Goal: Check status: Check status

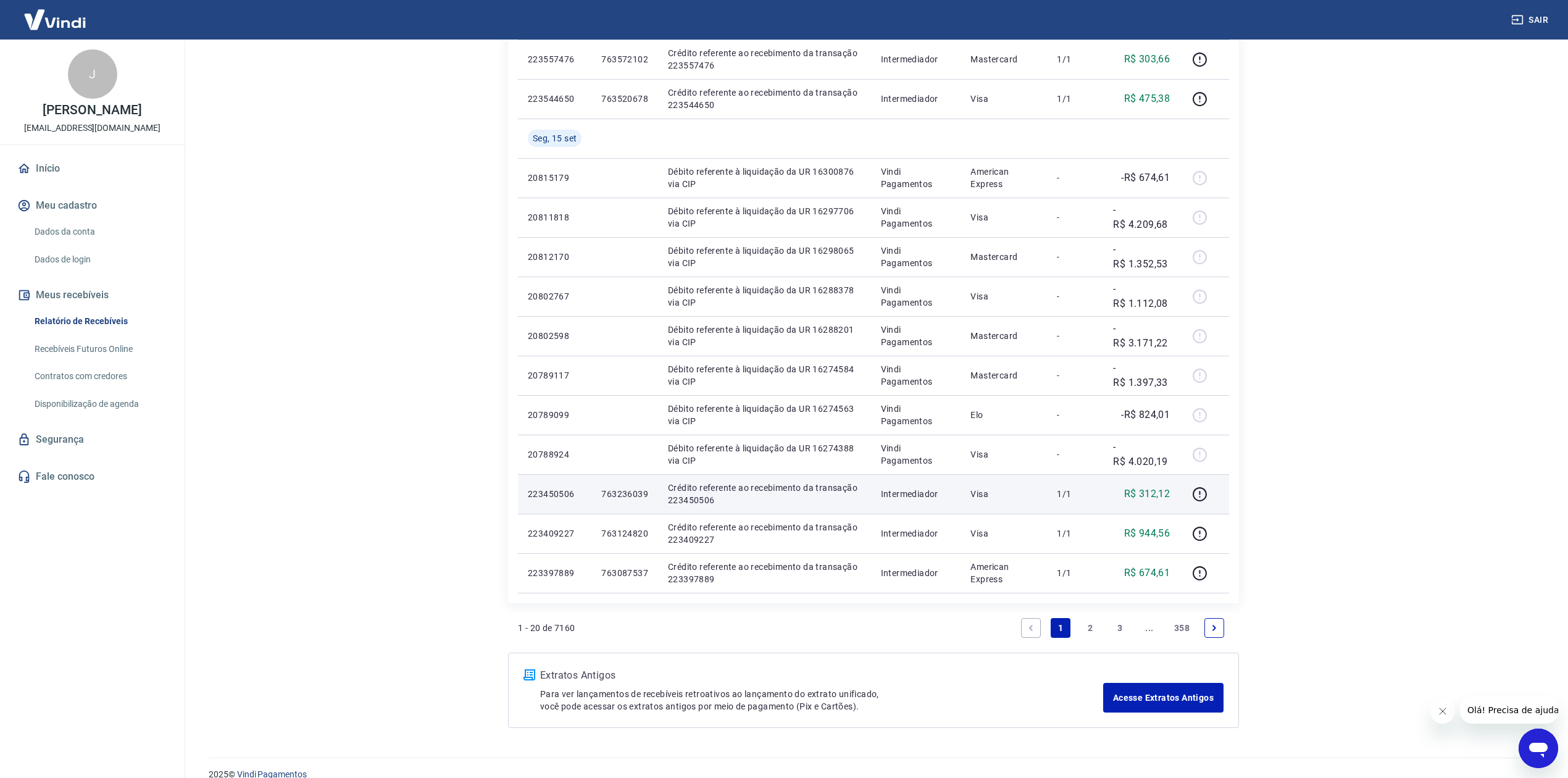
scroll to position [548, 0]
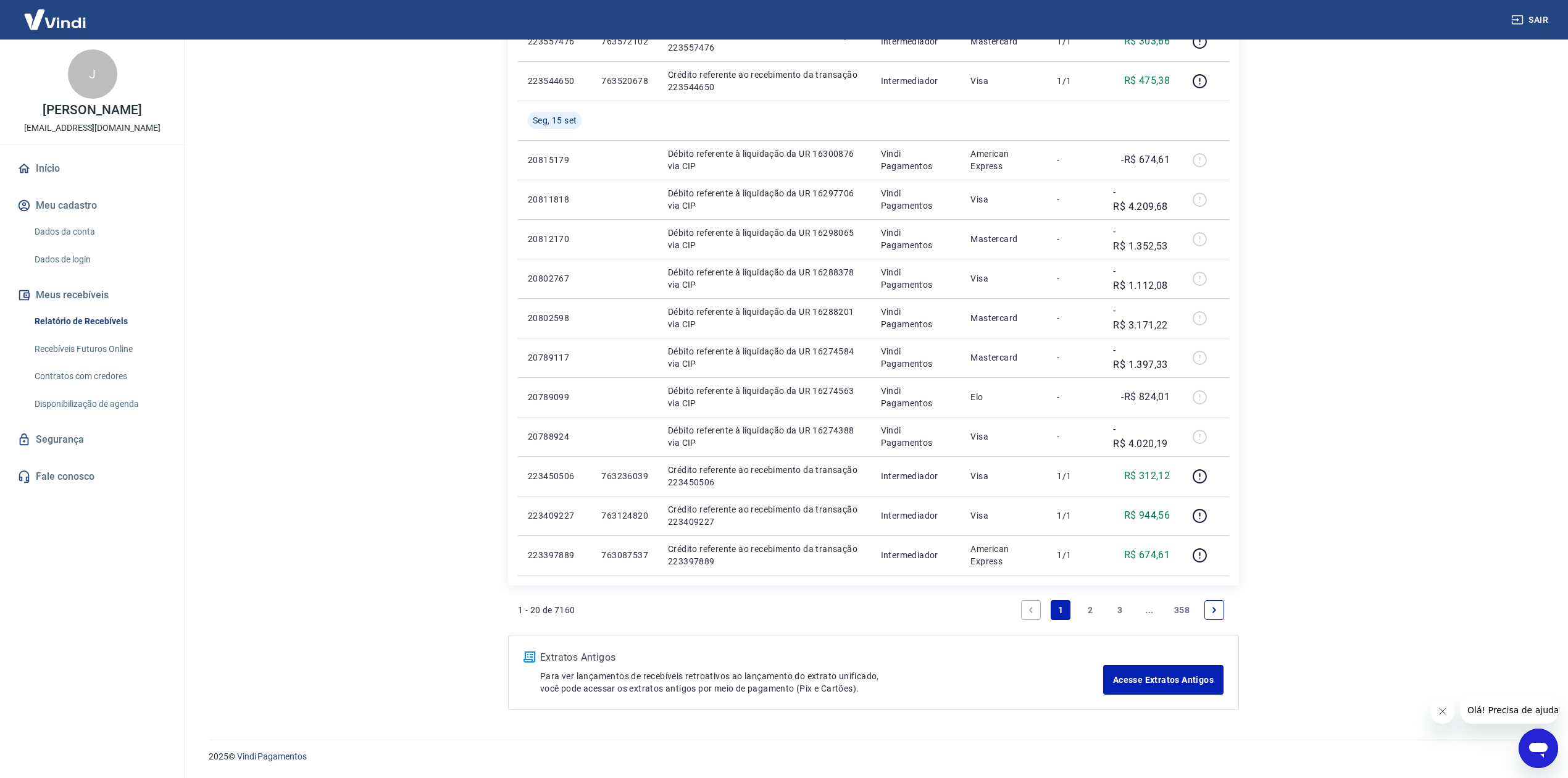
click at [1214, 613] on icon "Next page" at bounding box center [1214, 610] width 9 height 9
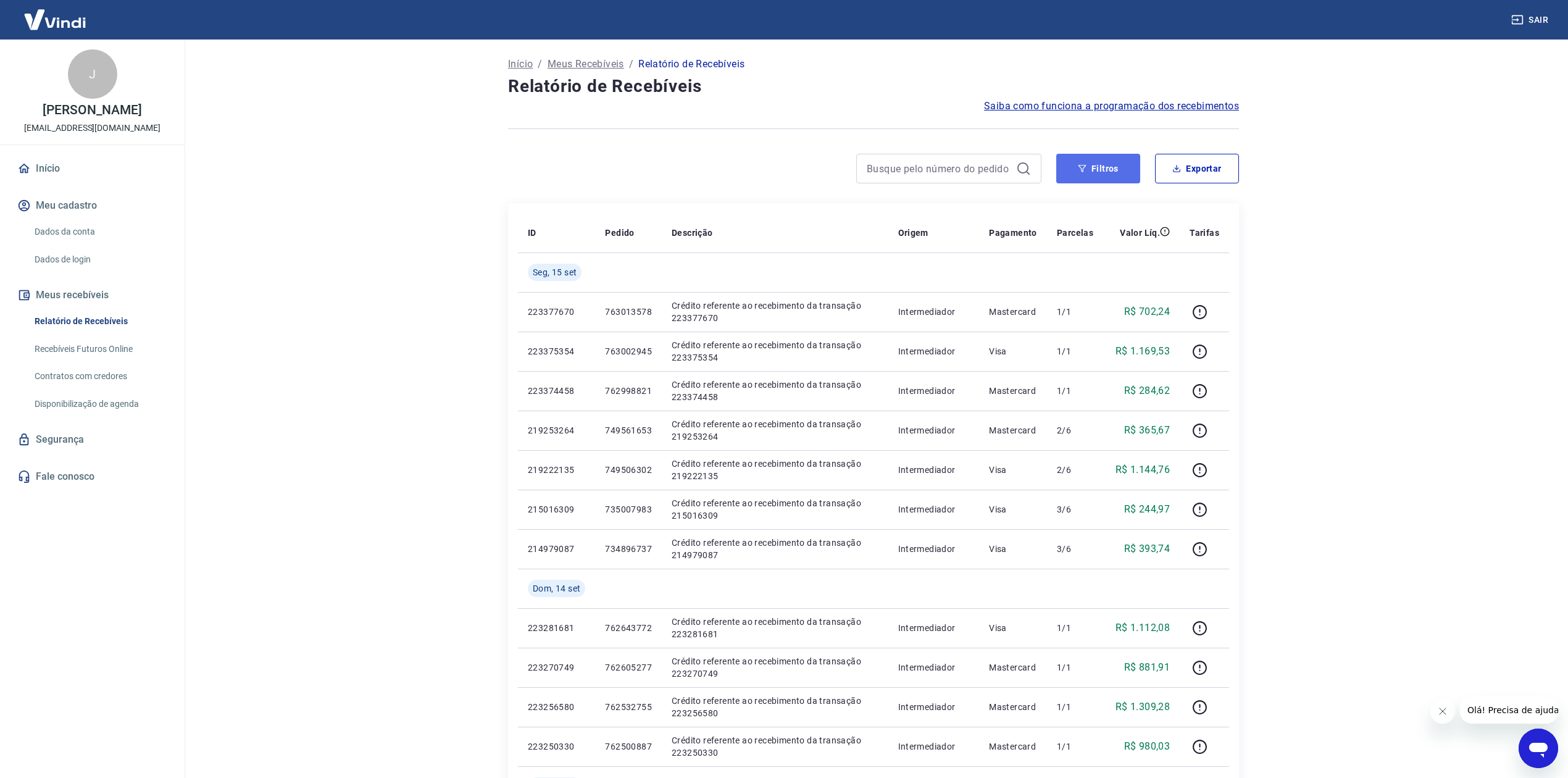
click at [1093, 173] on button "Filtros" at bounding box center [1098, 169] width 84 height 29
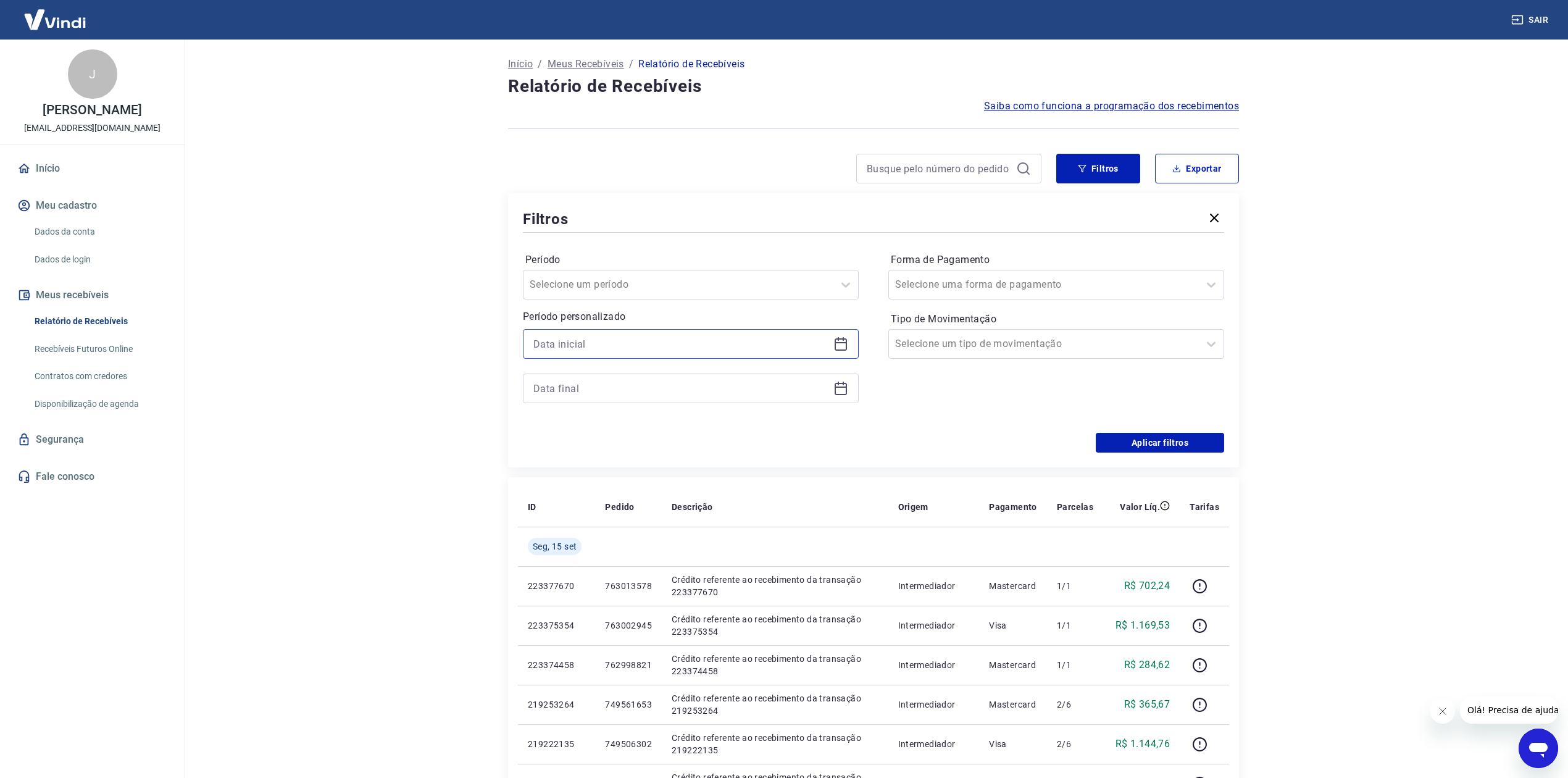
click at [601, 341] on input at bounding box center [681, 344] width 295 height 19
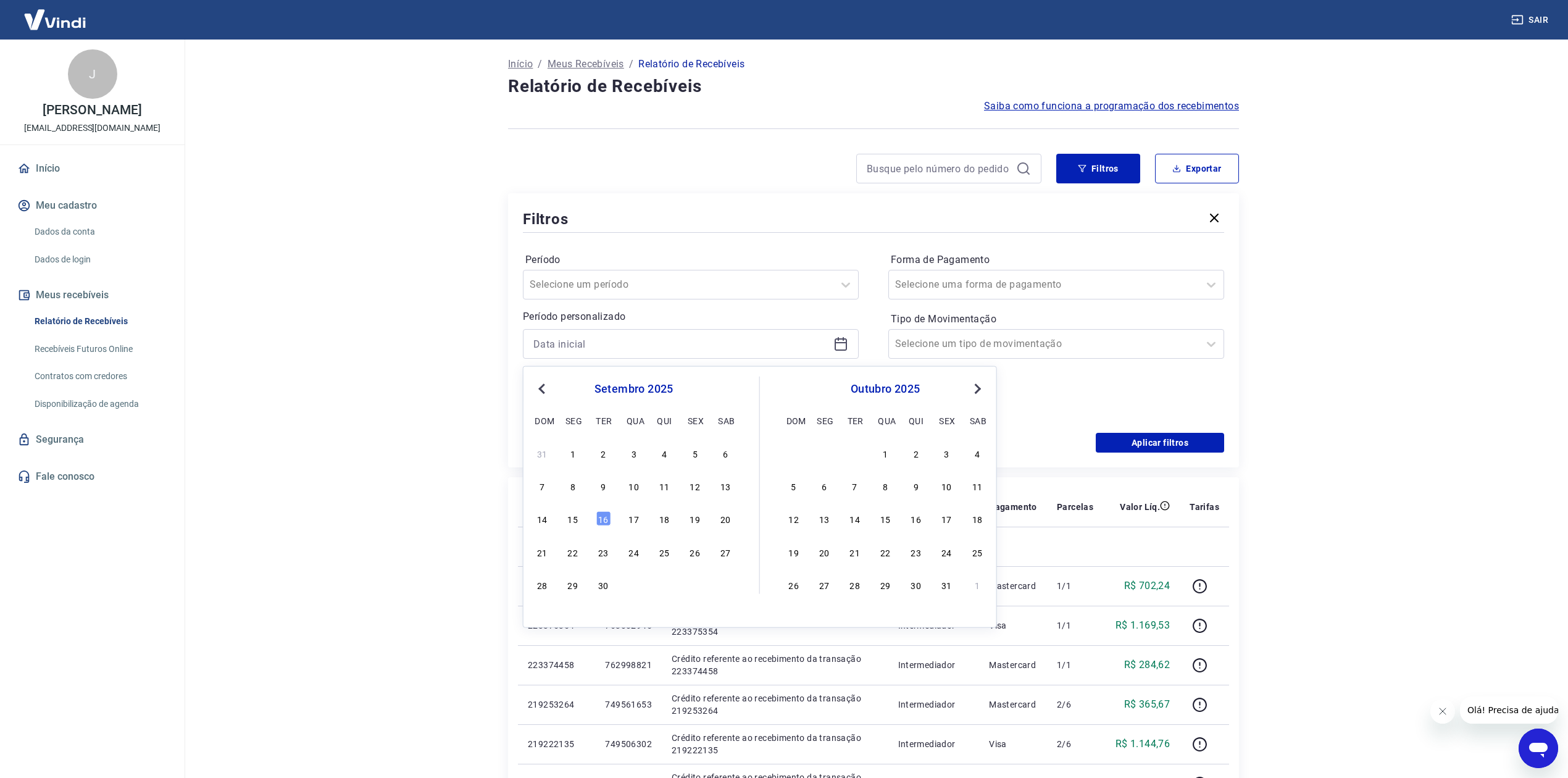
click at [543, 389] on span "Previous Month" at bounding box center [543, 388] width 0 height 14
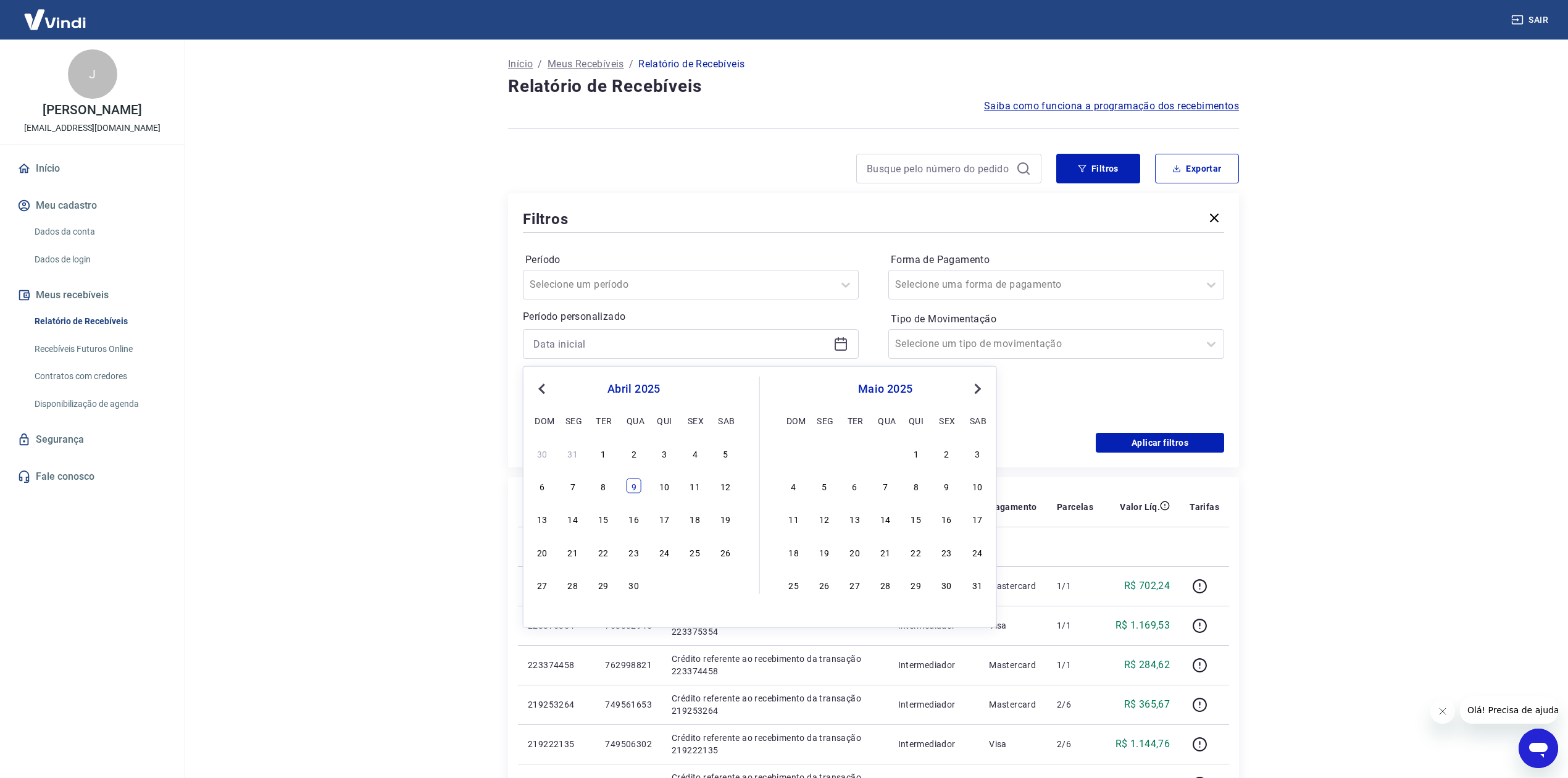
click at [637, 485] on div "9" at bounding box center [634, 486] width 15 height 15
type input "09/04/2025"
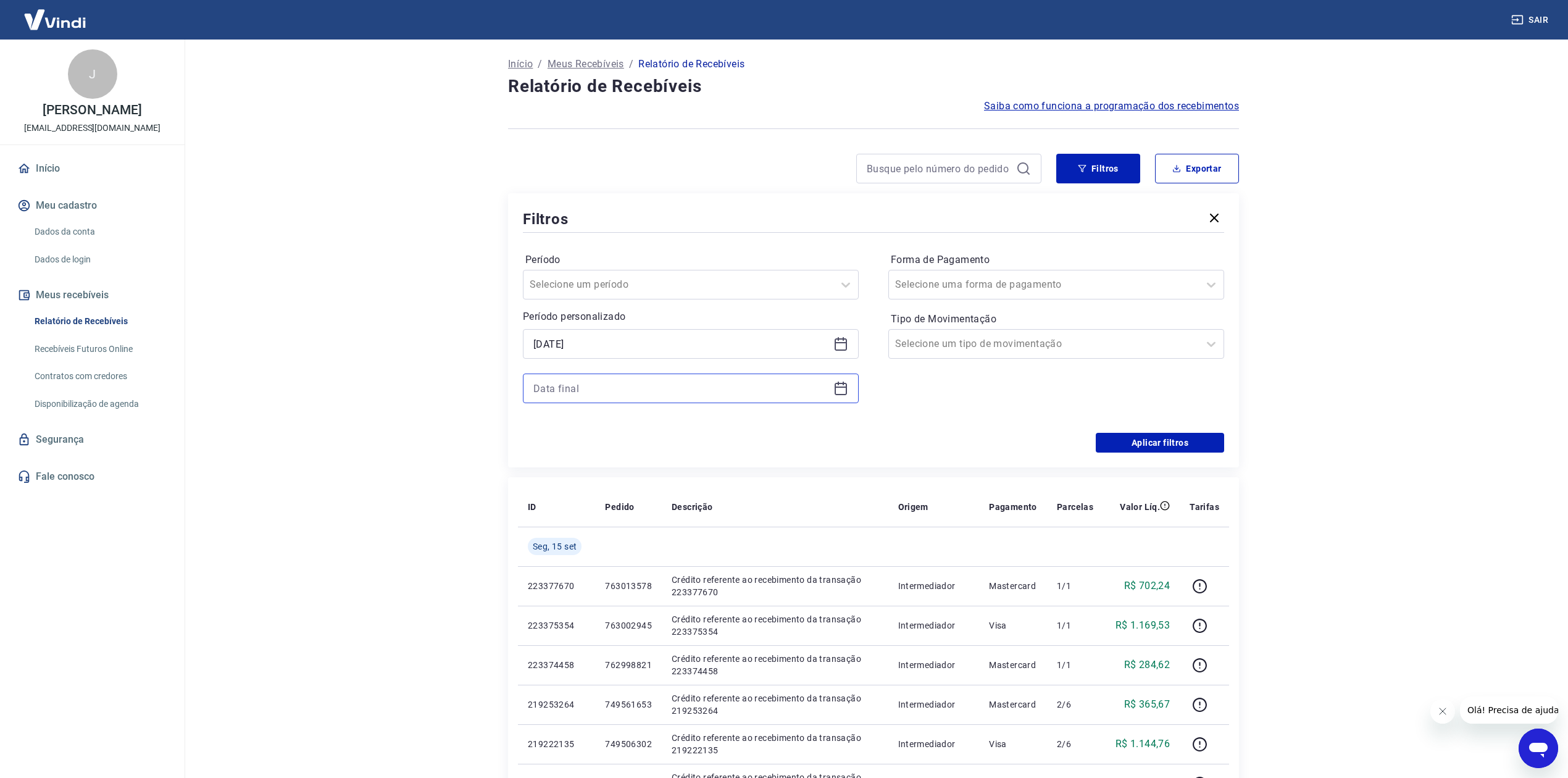
click at [644, 386] on input at bounding box center [681, 388] width 295 height 19
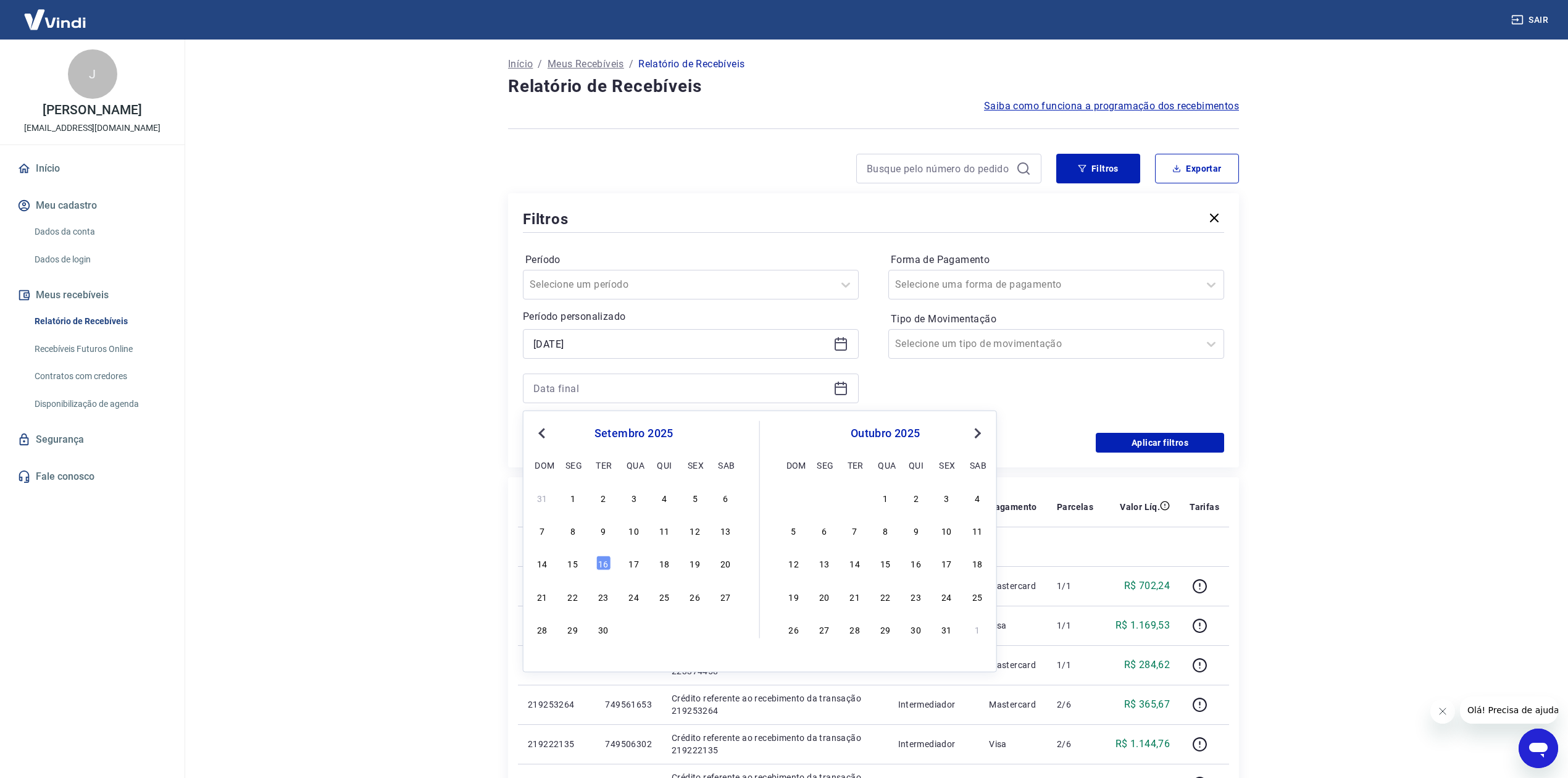
click at [543, 430] on span "Previous Month" at bounding box center [543, 432] width 0 height 14
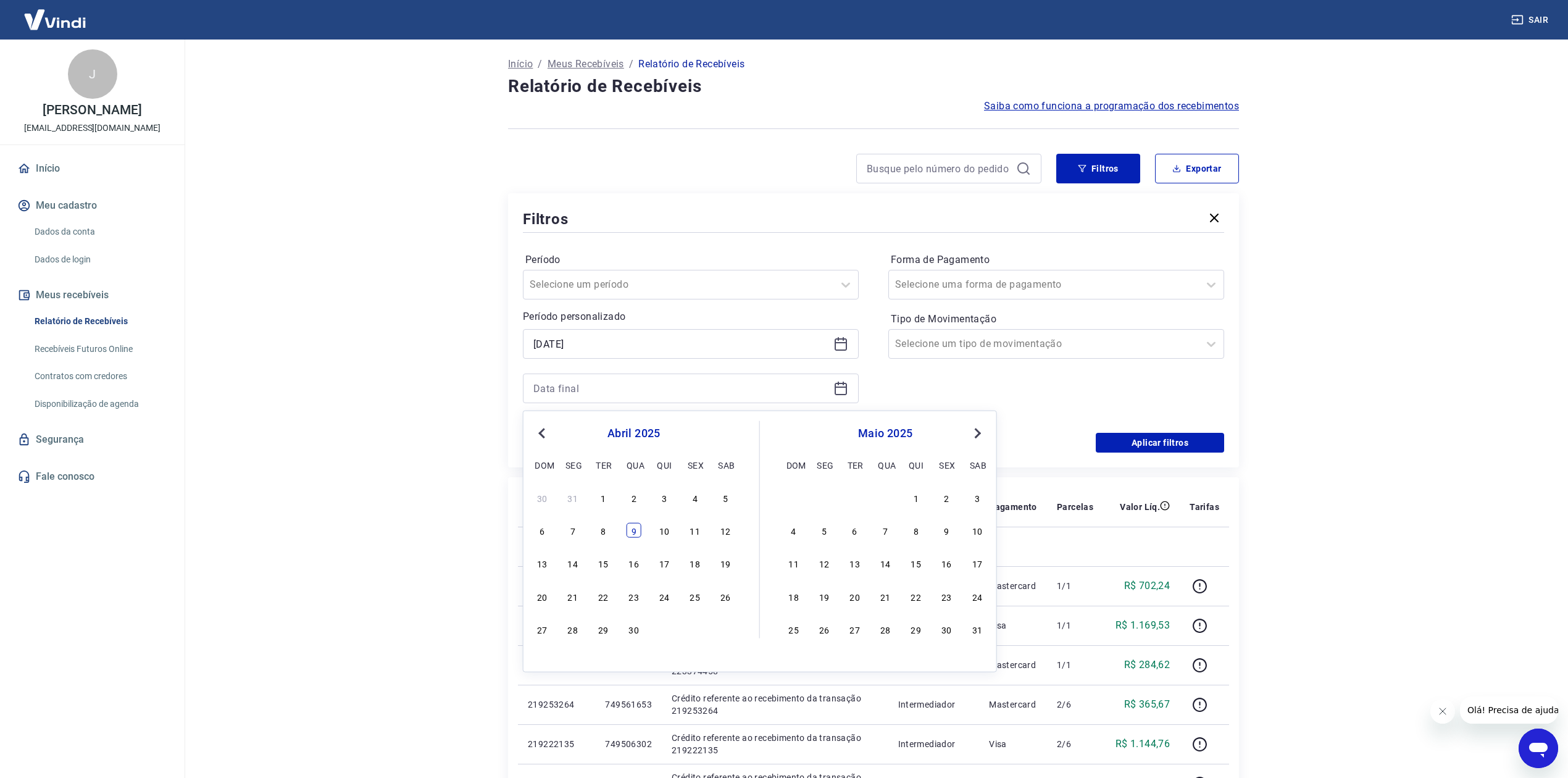
click at [632, 530] on div "9" at bounding box center [634, 530] width 15 height 15
type input "09/04/2025"
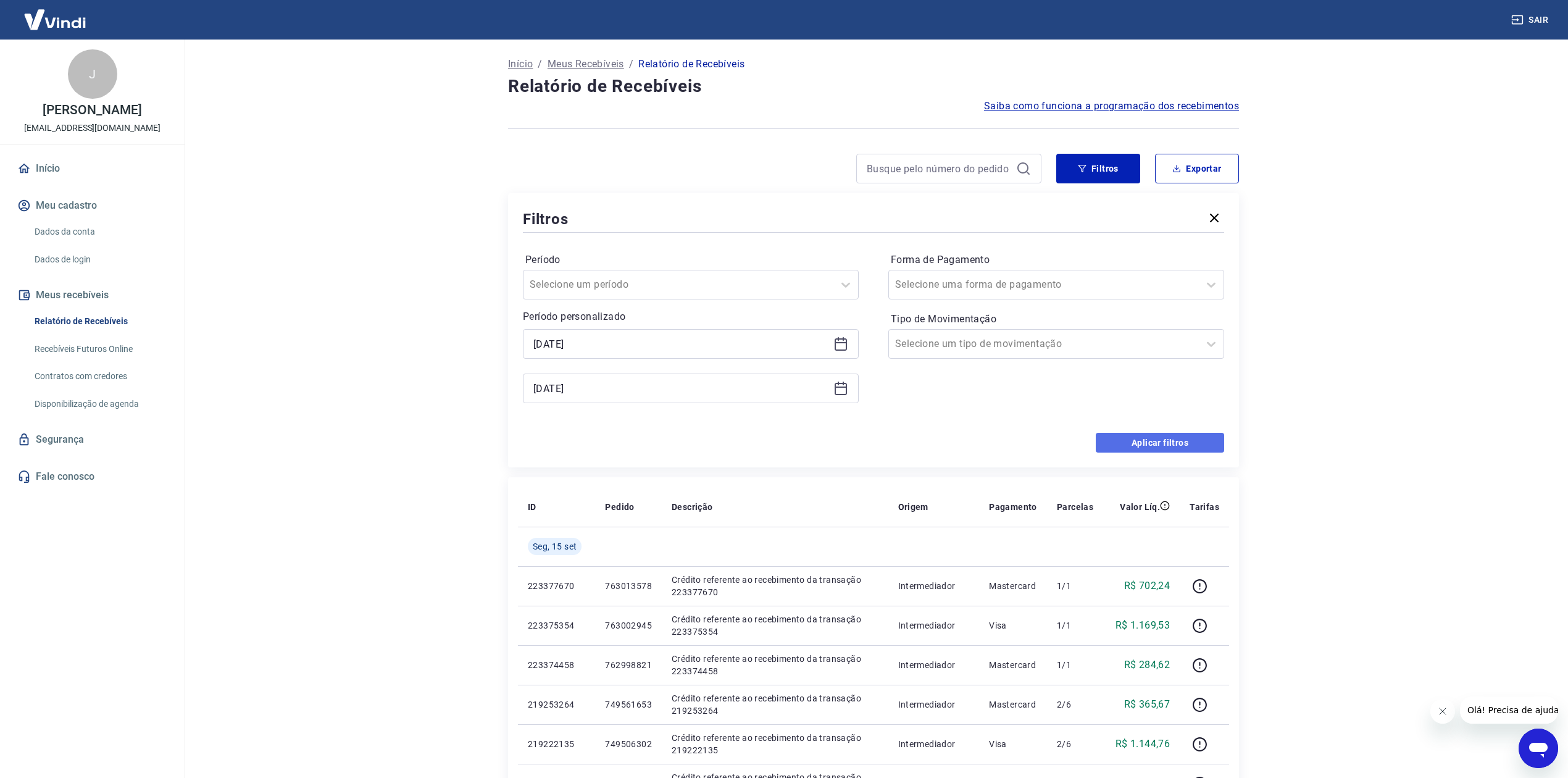
click at [1122, 443] on button "Aplicar filtros" at bounding box center [1160, 442] width 129 height 20
